Goal: Obtain resource: Obtain resource

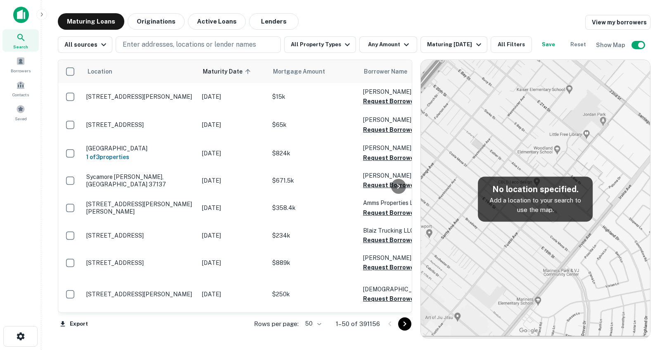
click at [530, 189] on h5 "No location specified." at bounding box center [535, 189] width 102 height 12
click at [19, 14] on img at bounding box center [21, 15] width 16 height 17
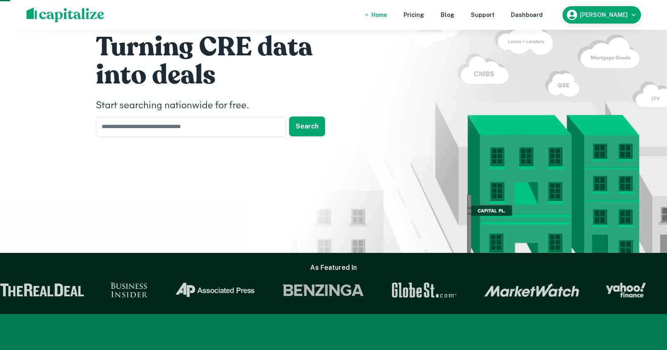
scroll to position [54, 0]
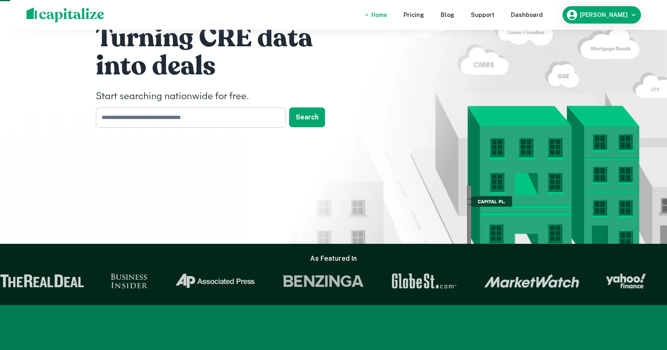
click at [213, 121] on input "text" at bounding box center [188, 117] width 184 height 20
type input "**"
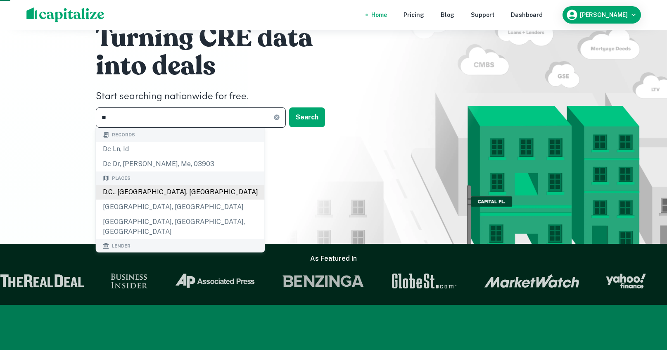
click at [150, 194] on body "Home Pricing Blog Support Dashboard [PERSON_NAME] Turning CRE data into deals S…" at bounding box center [333, 121] width 667 height 350
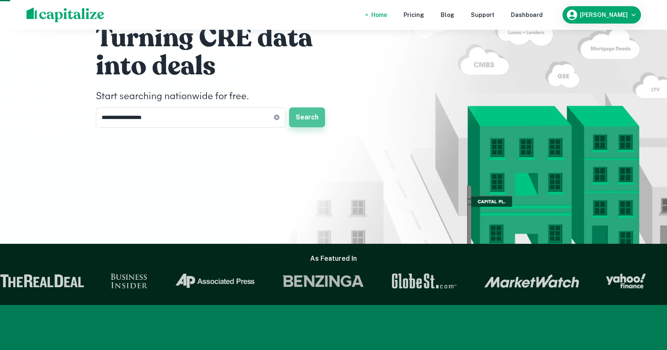
click at [311, 121] on button "Search" at bounding box center [307, 117] width 36 height 20
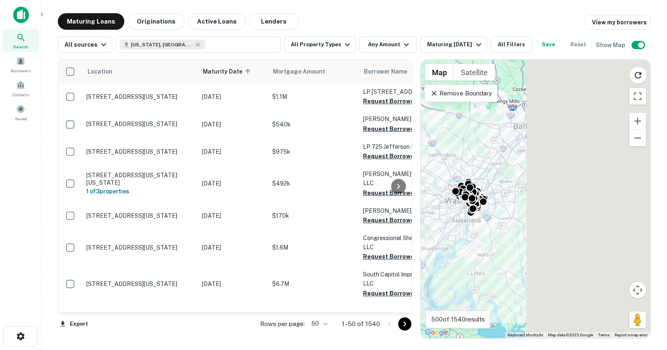
drag, startPoint x: 548, startPoint y: 198, endPoint x: 404, endPoint y: 211, distance: 144.6
click at [404, 211] on div "Location Maturity Date sorted ascending Mortgage Amount Borrower Name Lender Pu…" at bounding box center [354, 195] width 592 height 285
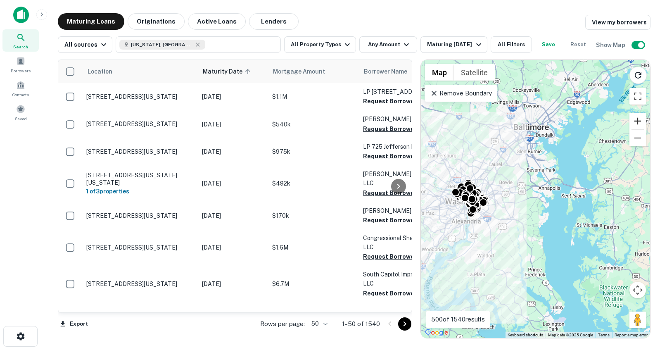
click at [635, 119] on button "Zoom in" at bounding box center [637, 121] width 17 height 17
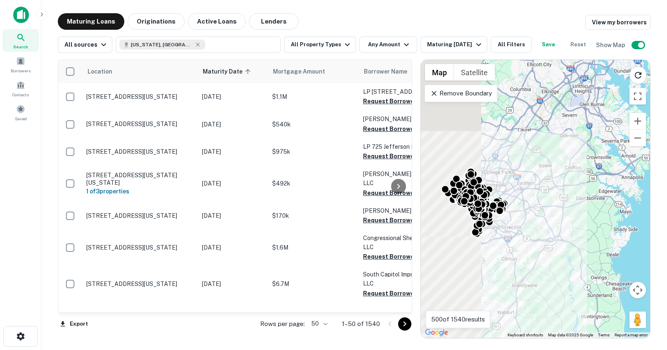
drag, startPoint x: 556, startPoint y: 210, endPoint x: 641, endPoint y: 154, distance: 101.5
click at [595, 210] on div "To activate drag with keyboard, press Alt + Enter. Once in keyboard drag state,…" at bounding box center [535, 199] width 229 height 278
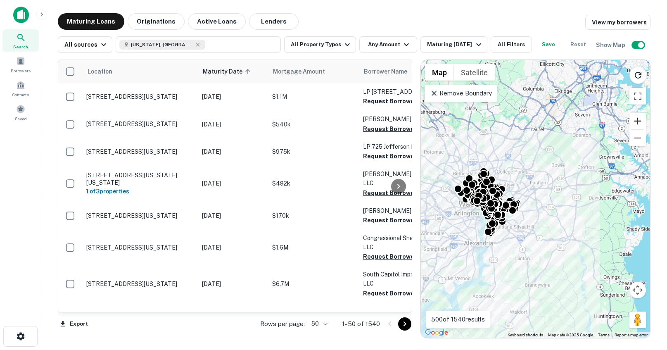
click at [636, 121] on button "Zoom in" at bounding box center [637, 121] width 17 height 17
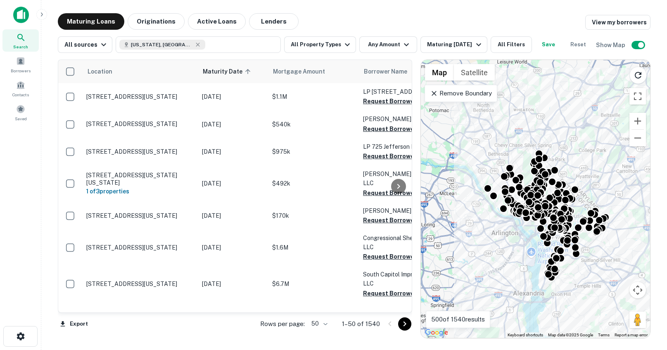
drag, startPoint x: 562, startPoint y: 185, endPoint x: 669, endPoint y: 191, distance: 106.6
click at [666, 191] on html "Search Borrowers Contacts Saved Maturing Loans Originations Active Loans Lender…" at bounding box center [333, 175] width 667 height 350
click at [638, 137] on button "Zoom out" at bounding box center [637, 138] width 17 height 17
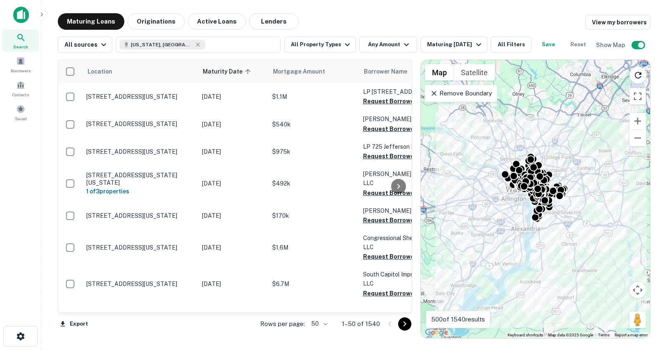
drag, startPoint x: 582, startPoint y: 170, endPoint x: 576, endPoint y: 151, distance: 20.4
click at [576, 151] on div "To activate drag with keyboard, press Alt + Enter. Once in keyboard drag state,…" at bounding box center [535, 199] width 229 height 278
click at [433, 92] on icon at bounding box center [433, 93] width 5 height 5
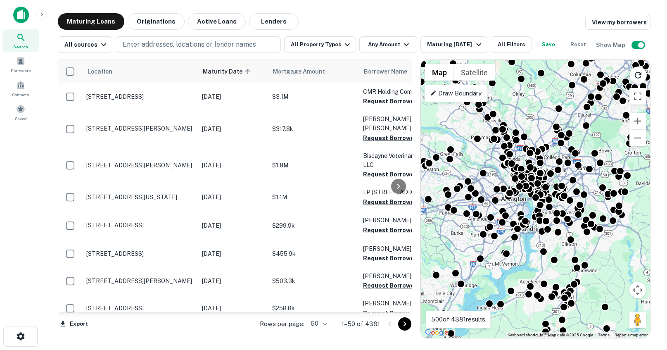
click at [463, 92] on p "Draw Boundary" at bounding box center [456, 93] width 52 height 10
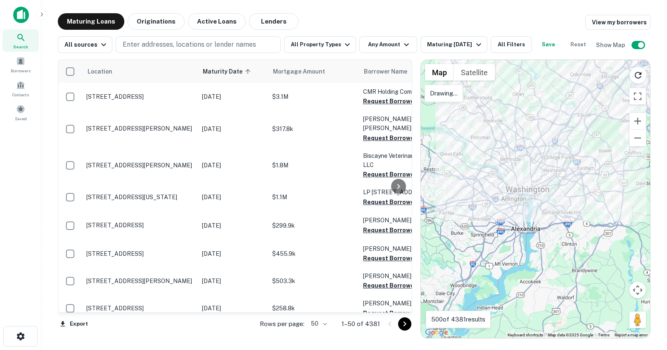
click at [449, 94] on p "Drawing..." at bounding box center [444, 93] width 28 height 10
click at [497, 127] on div at bounding box center [535, 199] width 229 height 278
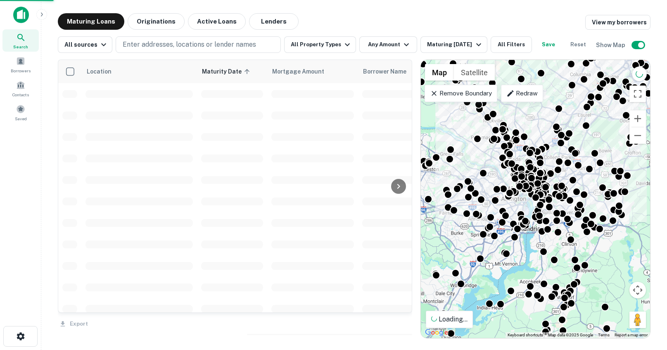
click at [436, 99] on div "Remove Boundary" at bounding box center [460, 93] width 72 height 17
click at [518, 94] on div "Search This Area" at bounding box center [536, 78] width 87 height 36
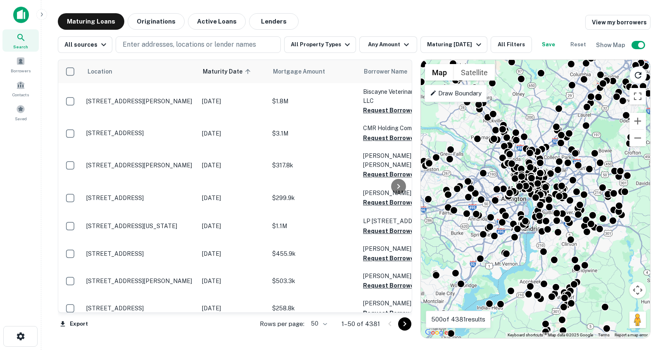
click at [484, 100] on div "Draw Boundary" at bounding box center [455, 93] width 62 height 17
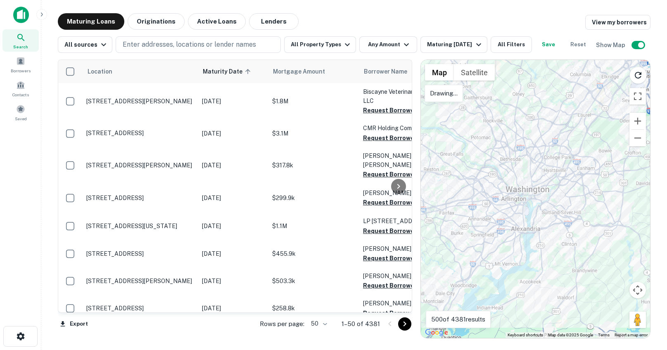
click at [467, 92] on div at bounding box center [535, 199] width 229 height 278
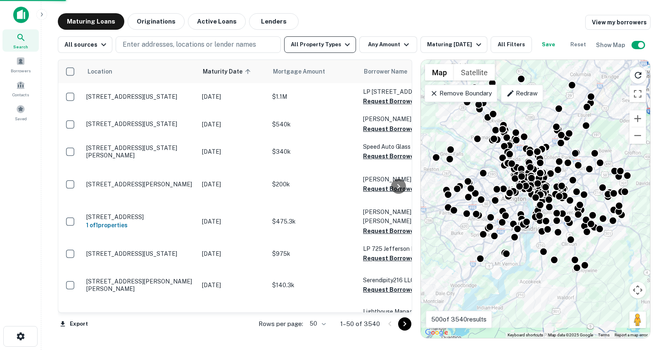
click at [335, 45] on button "All Property Types" at bounding box center [320, 44] width 72 height 17
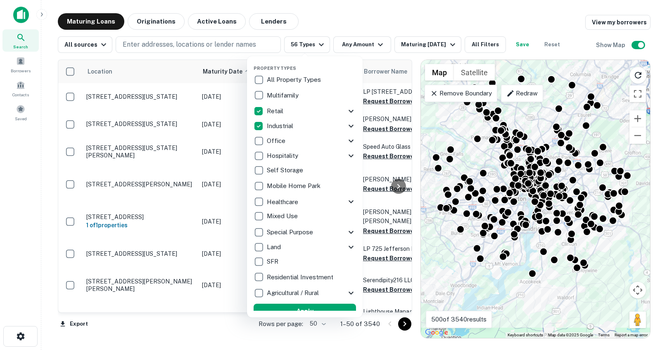
scroll to position [8, 0]
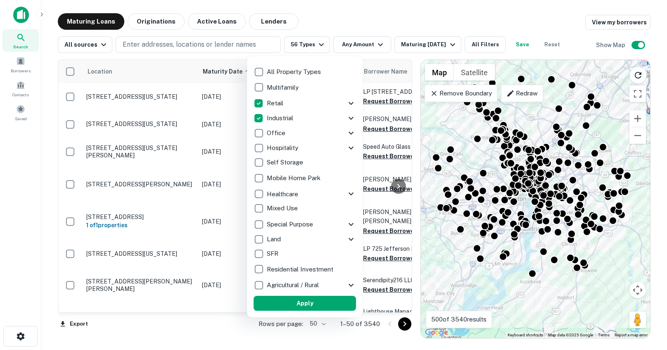
click at [318, 304] on button "Apply" at bounding box center [304, 302] width 102 height 15
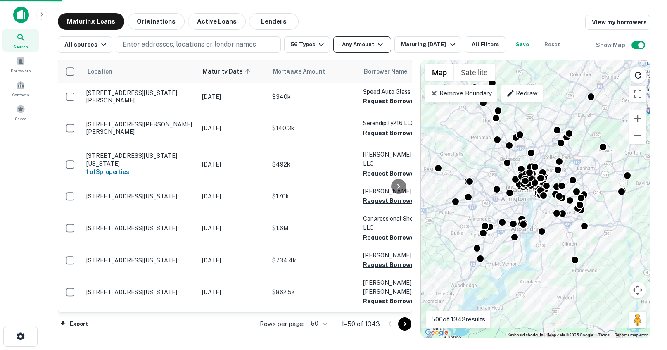
click at [375, 47] on icon "button" at bounding box center [380, 45] width 10 height 10
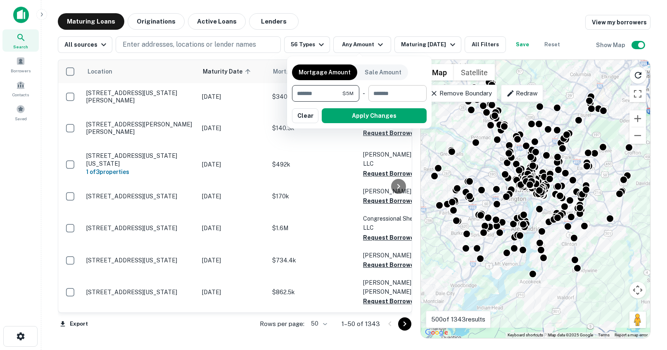
type input "*******"
click at [396, 93] on input "number" at bounding box center [394, 93] width 52 height 17
type input "********"
click at [411, 16] on div at bounding box center [333, 175] width 667 height 350
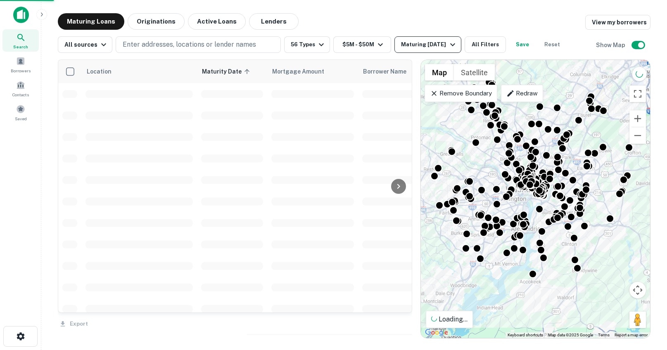
click at [449, 48] on icon "button" at bounding box center [452, 45] width 10 height 10
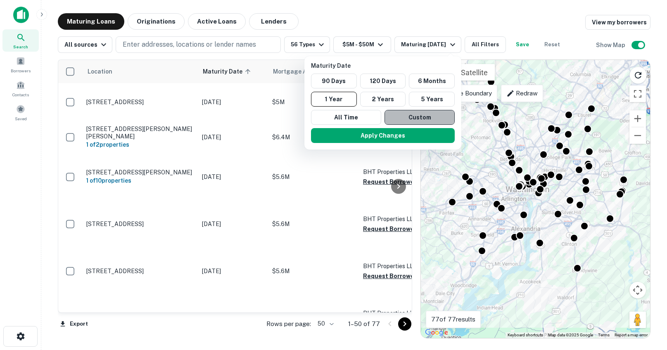
click at [416, 115] on button "Custom" at bounding box center [419, 117] width 70 height 15
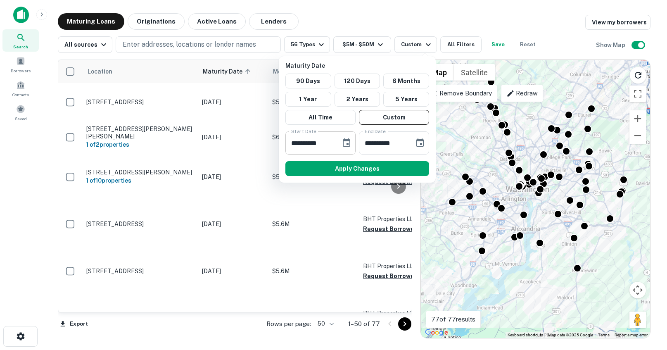
click at [348, 143] on icon "Choose date, selected date is Sep 25, 2025" at bounding box center [346, 143] width 10 height 10
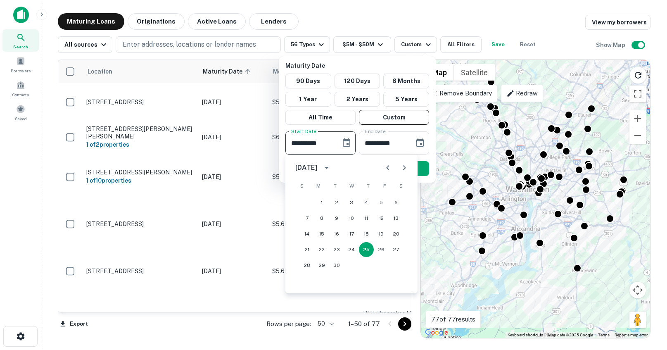
click at [407, 170] on icon "Next month" at bounding box center [404, 168] width 10 height 10
click at [331, 168] on icon "calendar view is open, switch to year view" at bounding box center [326, 168] width 10 height 10
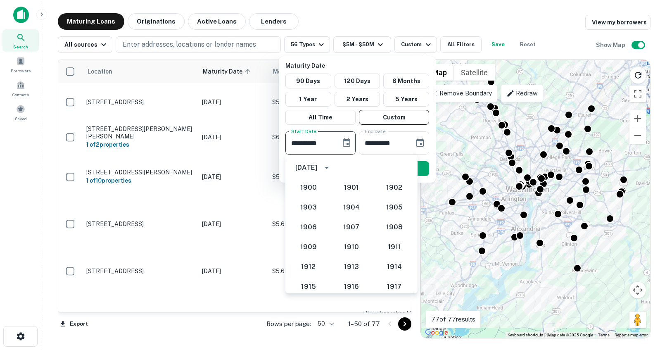
scroll to position [764, 0]
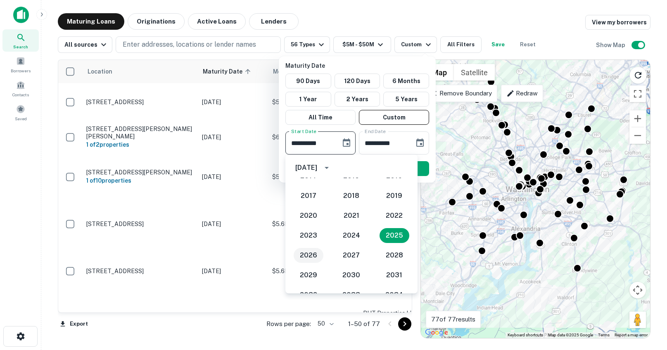
click at [310, 258] on button "2026" at bounding box center [308, 255] width 30 height 15
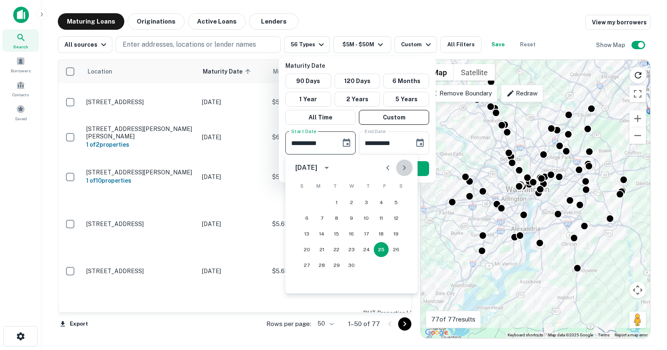
click at [402, 168] on icon "Next month" at bounding box center [404, 168] width 10 height 10
click at [389, 168] on icon "Previous month" at bounding box center [388, 168] width 10 height 10
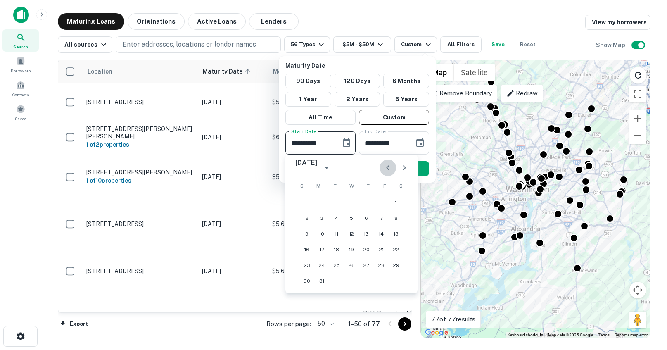
click at [389, 168] on icon "Previous month" at bounding box center [388, 168] width 10 height 10
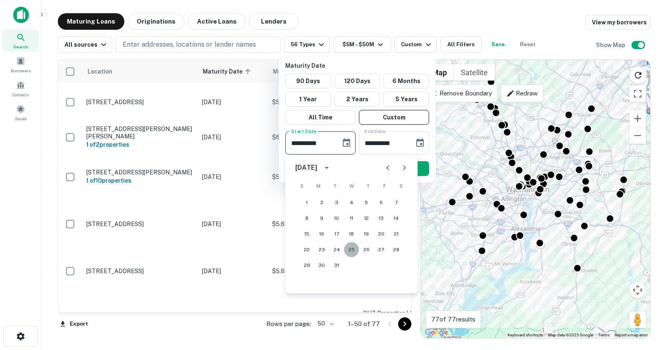
click at [352, 251] on button "25" at bounding box center [351, 249] width 15 height 15
type input "**********"
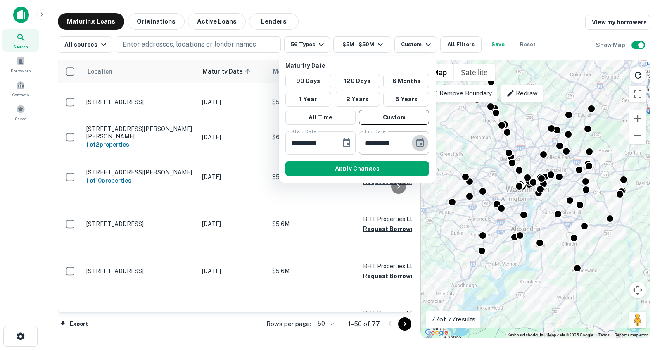
click at [419, 143] on icon "Choose date, selected date is Mar 24, 2026" at bounding box center [420, 143] width 10 height 10
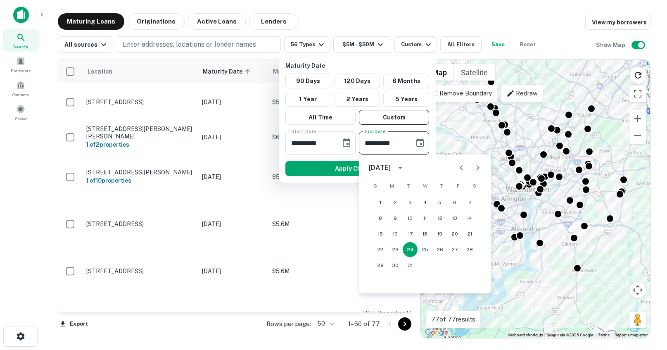
click at [404, 142] on input "**********" at bounding box center [384, 142] width 50 height 23
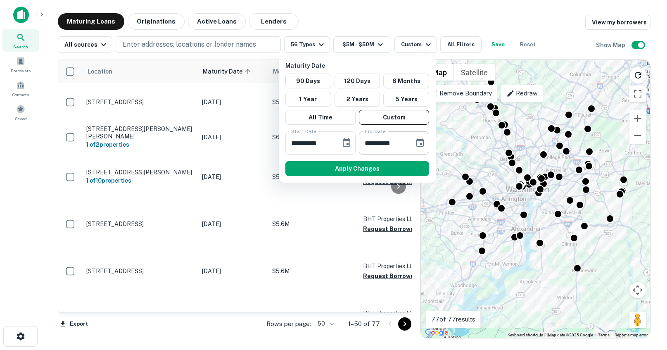
click at [384, 142] on input "**********" at bounding box center [384, 142] width 50 height 23
type input "**********"
click at [371, 172] on button "Apply Changes" at bounding box center [357, 168] width 144 height 15
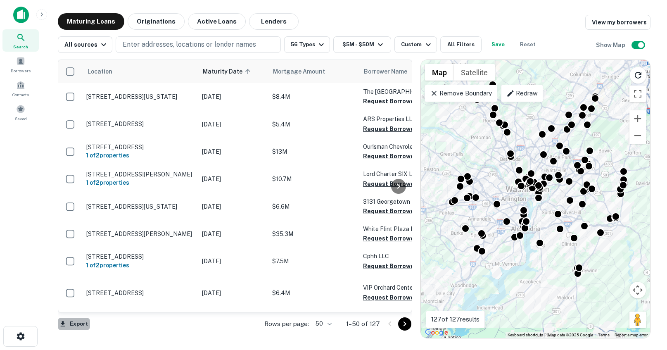
click at [73, 324] on button "Export" at bounding box center [74, 323] width 32 height 12
click at [99, 334] on li "Export as Excel (.xlsx)" at bounding box center [104, 332] width 93 height 15
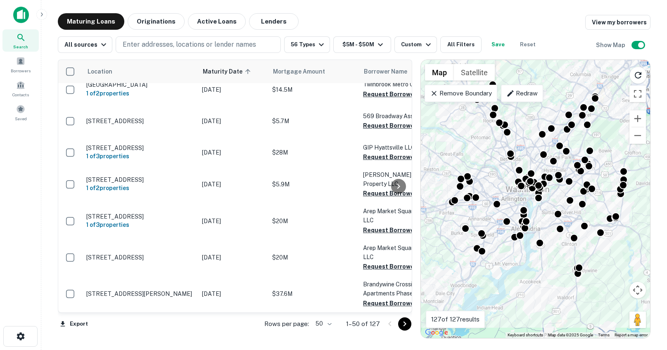
scroll to position [1524, 0]
click at [328, 323] on body "Search Borrowers Contacts Saved Maturing Loans Originations Active Loans Lender…" at bounding box center [333, 175] width 667 height 350
click at [326, 334] on li "100" at bounding box center [324, 332] width 24 height 15
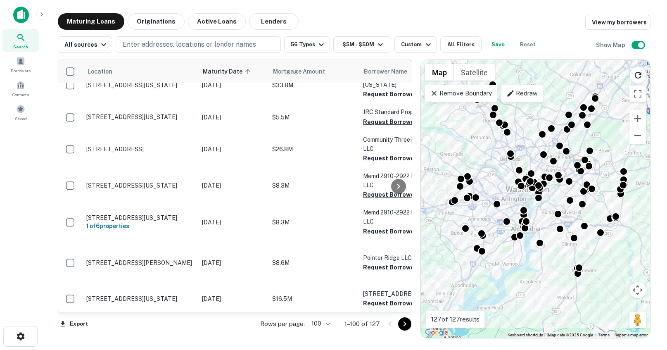
scroll to position [3345, 0]
click at [64, 324] on icon "button" at bounding box center [63, 323] width 5 height 5
click at [91, 334] on li "Export as Excel (.xlsx)" at bounding box center [104, 332] width 93 height 15
click at [406, 326] on icon "Go to next page" at bounding box center [404, 324] width 10 height 10
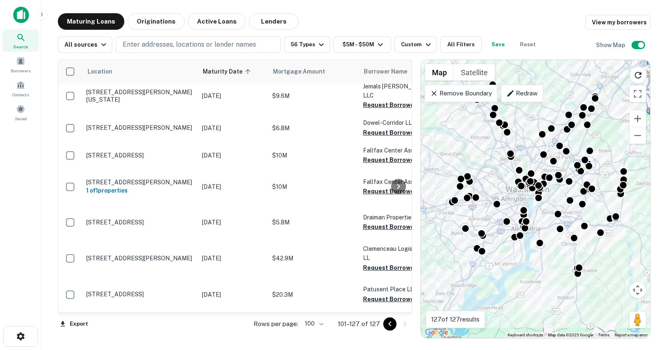
scroll to position [671, 0]
click at [61, 323] on icon "button" at bounding box center [63, 323] width 5 height 5
click at [83, 334] on li "Export as Excel (.xlsx)" at bounding box center [104, 332] width 93 height 15
